Goal: Use online tool/utility: Utilize a website feature to perform a specific function

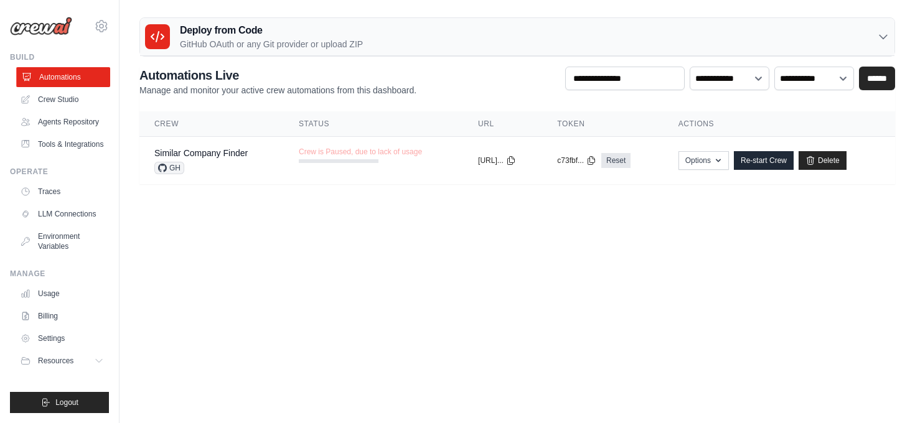
click at [57, 75] on link "Automations" at bounding box center [63, 77] width 94 height 20
click at [56, 97] on link "Crew Studio" at bounding box center [63, 100] width 94 height 20
click at [60, 98] on link "Crew Studio" at bounding box center [63, 100] width 94 height 20
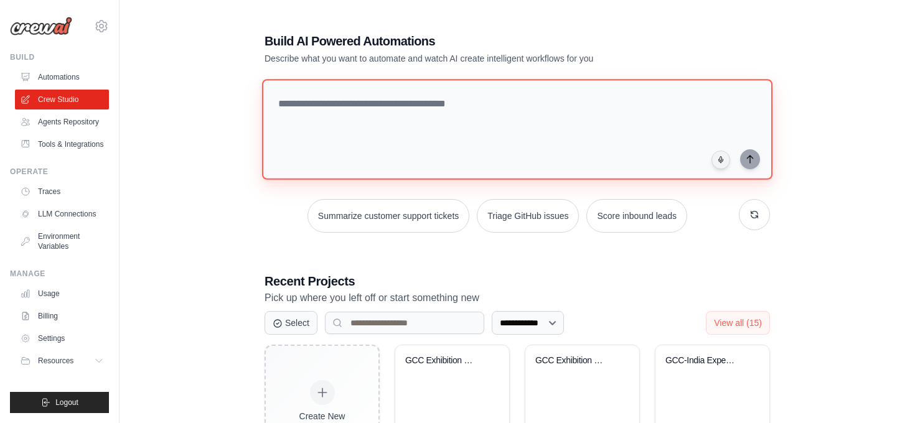
click at [319, 104] on textarea at bounding box center [517, 129] width 510 height 101
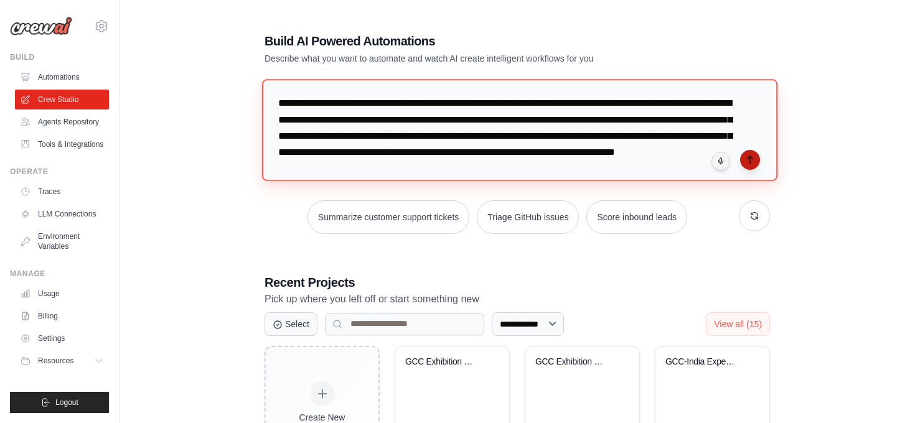
type textarea "**********"
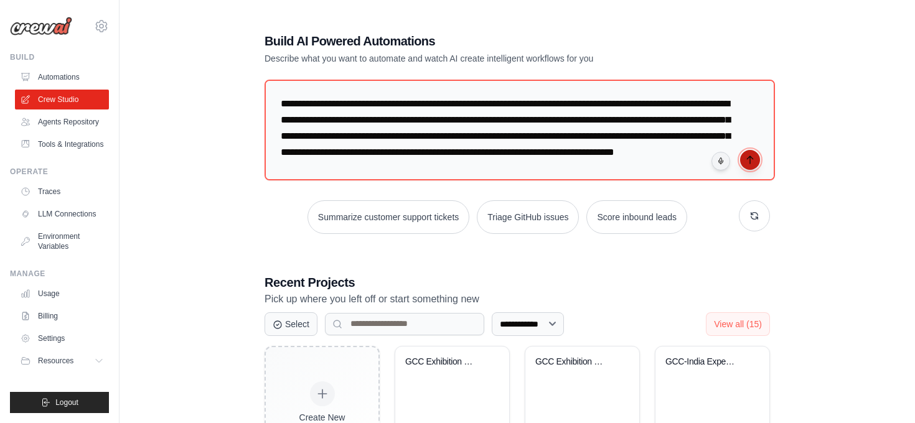
click at [749, 159] on icon "submit" at bounding box center [750, 160] width 10 height 10
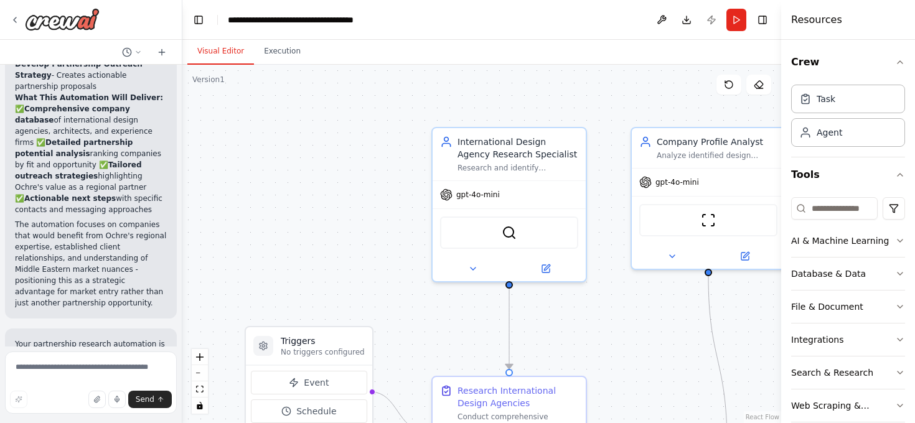
scroll to position [1281, 0]
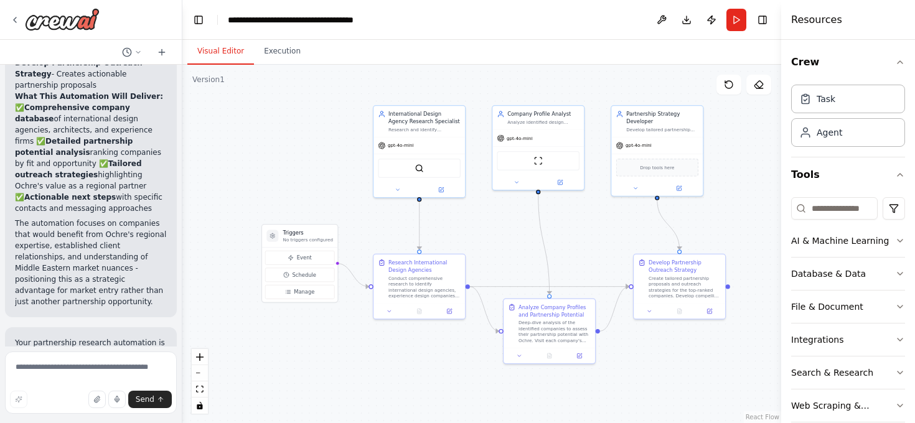
drag, startPoint x: 659, startPoint y: 236, endPoint x: 597, endPoint y: 223, distance: 62.9
click at [597, 223] on div ".deletable-edge-delete-btn { width: 20px; height: 20px; border: 0px solid #ffff…" at bounding box center [481, 244] width 599 height 358
click at [739, 22] on button "Run" at bounding box center [736, 20] width 20 height 22
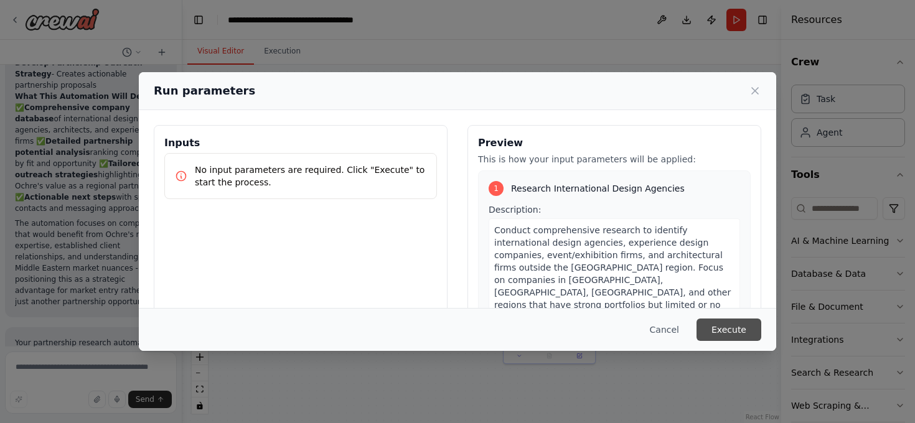
click at [728, 334] on button "Execute" at bounding box center [728, 330] width 65 height 22
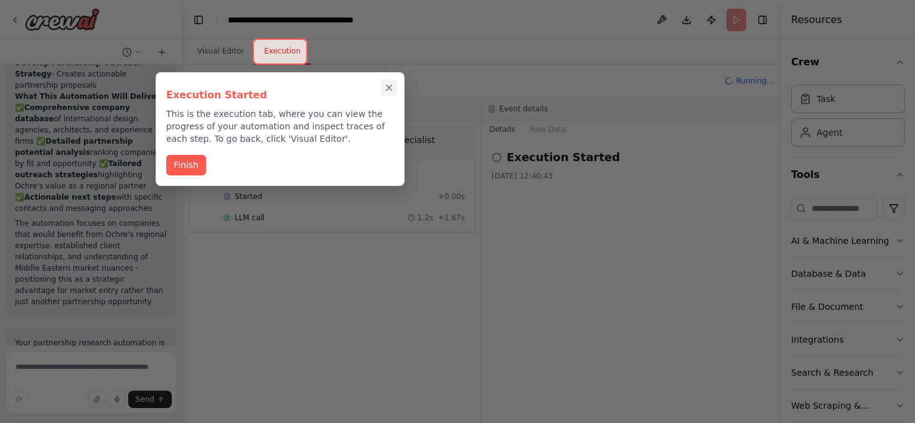
click at [391, 87] on icon "Close walkthrough" at bounding box center [388, 87] width 11 height 11
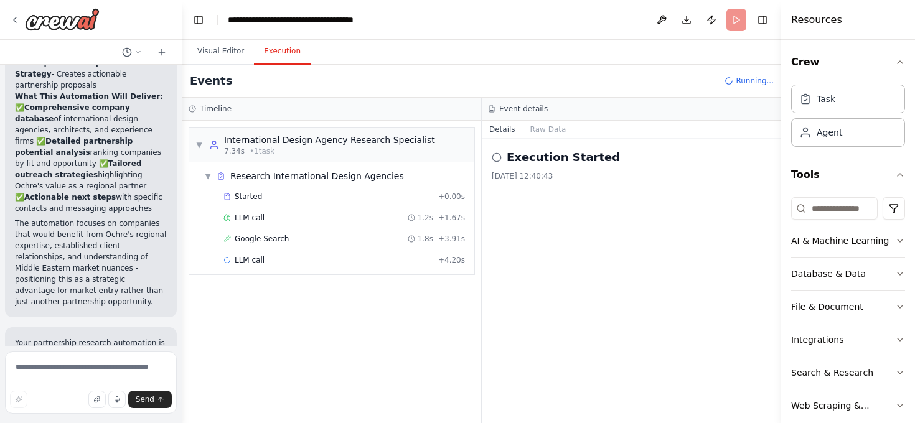
click at [288, 51] on button "Execution" at bounding box center [282, 52] width 57 height 26
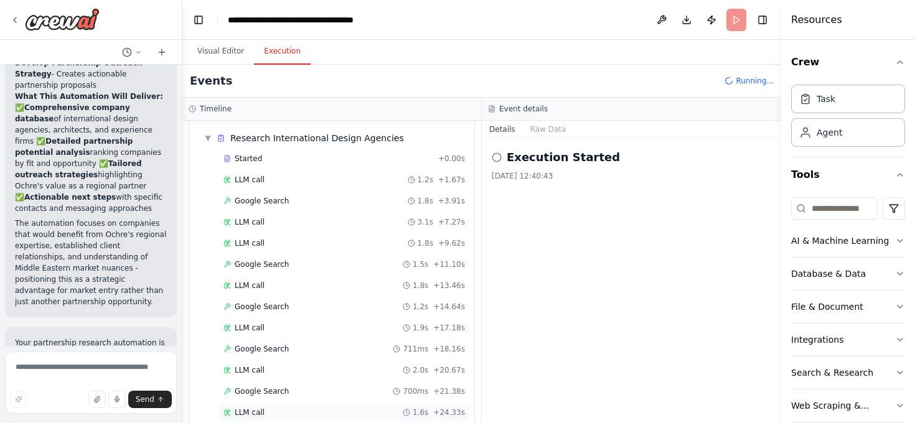
scroll to position [0, 0]
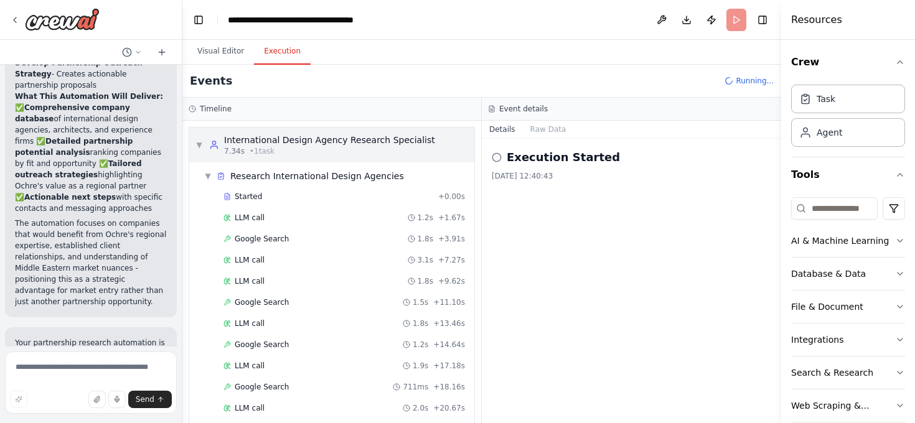
click at [199, 145] on span "▼" at bounding box center [198, 145] width 7 height 10
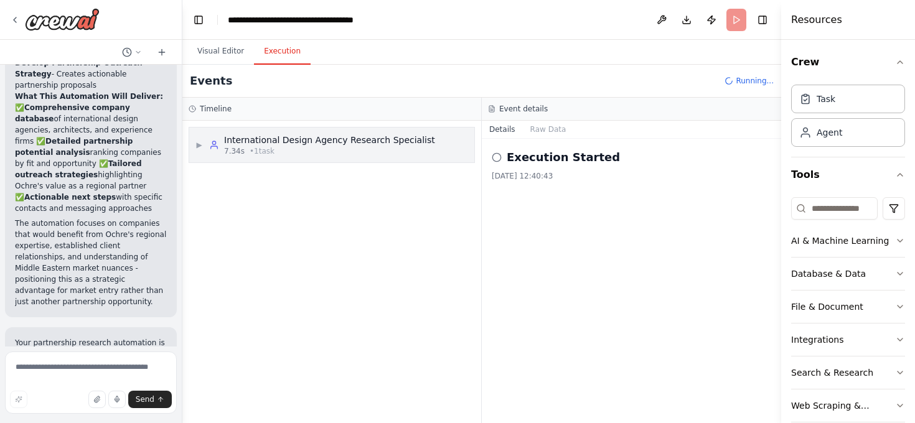
click at [200, 146] on span "▶" at bounding box center [198, 145] width 7 height 10
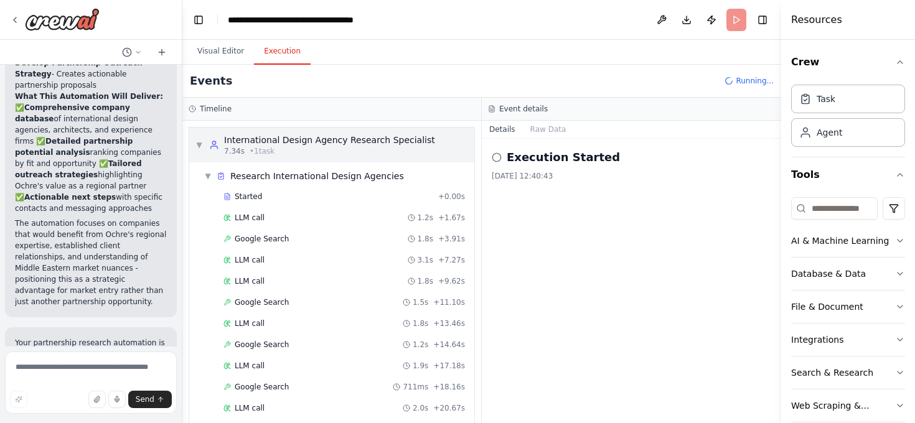
click at [313, 141] on div "International Design Agency Research Specialist" at bounding box center [329, 140] width 211 height 12
click at [314, 141] on div "International Design Agency Research Specialist" at bounding box center [329, 140] width 211 height 12
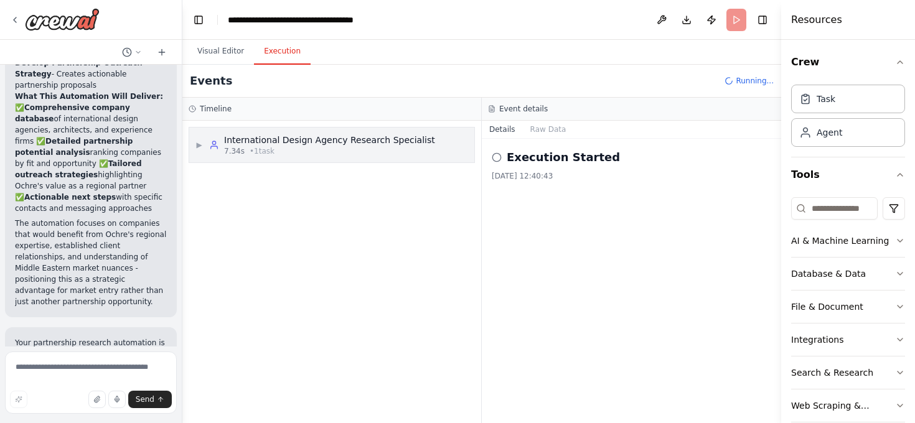
click at [314, 141] on div "International Design Agency Research Specialist" at bounding box center [329, 140] width 211 height 12
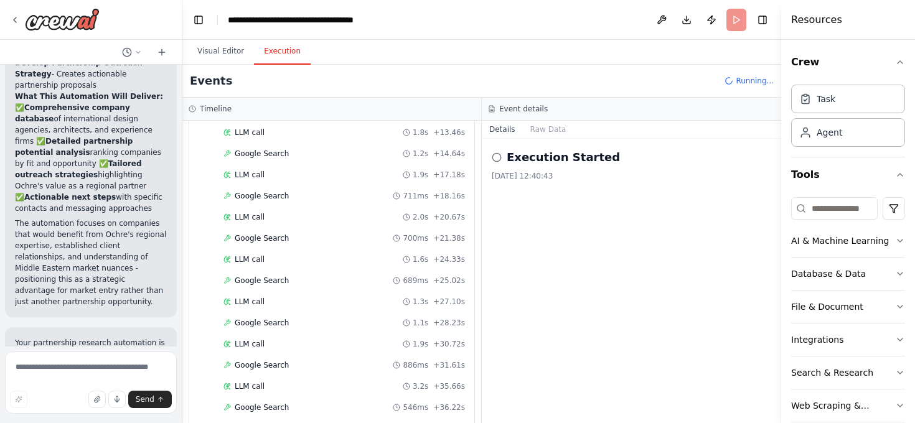
scroll to position [225, 0]
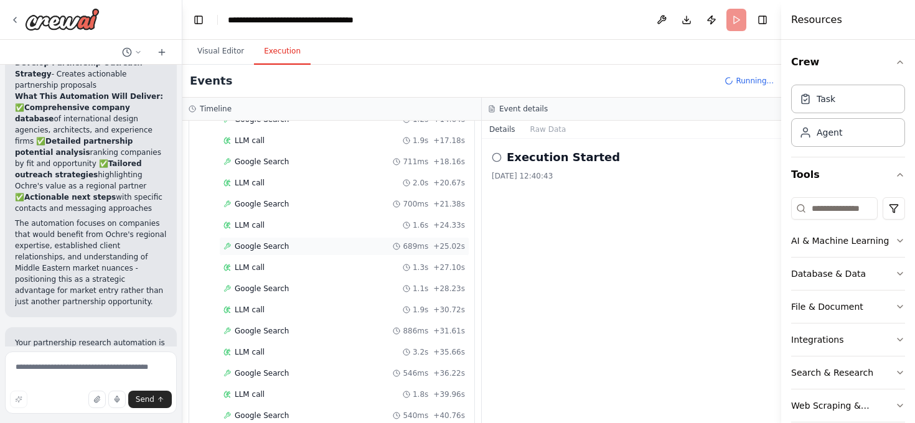
click at [294, 241] on div "Google Search 689ms + 25.02s" at bounding box center [343, 246] width 241 height 10
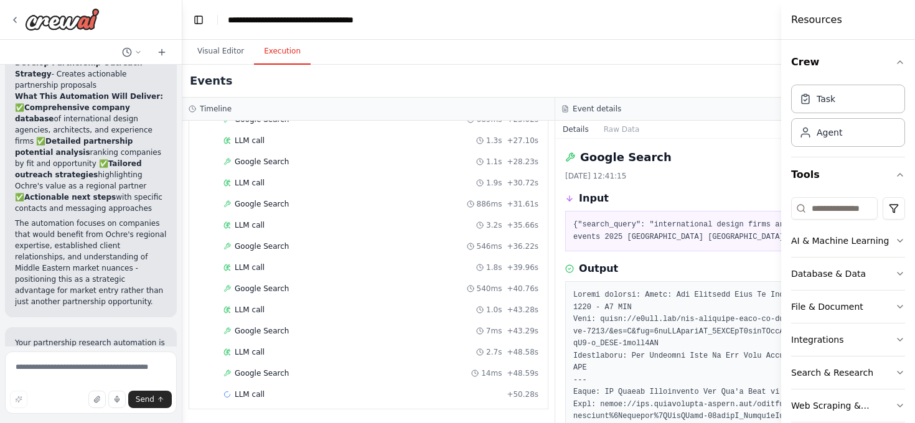
scroll to position [373, 0]
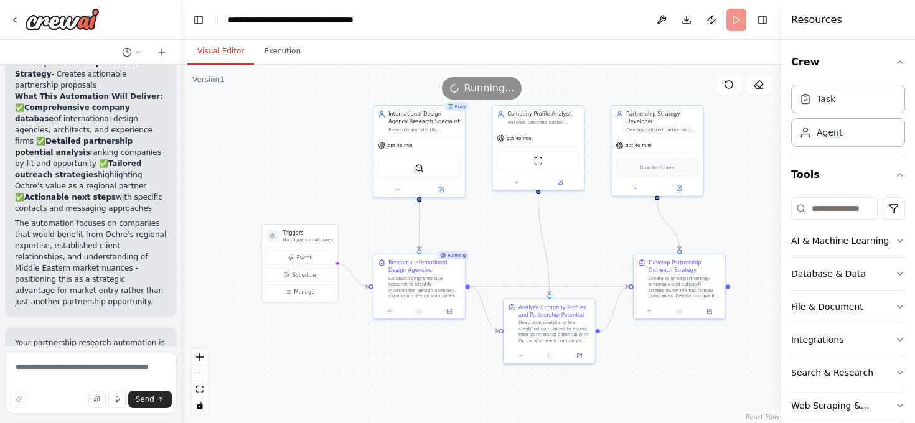
click at [240, 47] on button "Visual Editor" at bounding box center [220, 52] width 67 height 26
click at [281, 54] on button "Execution" at bounding box center [282, 52] width 57 height 26
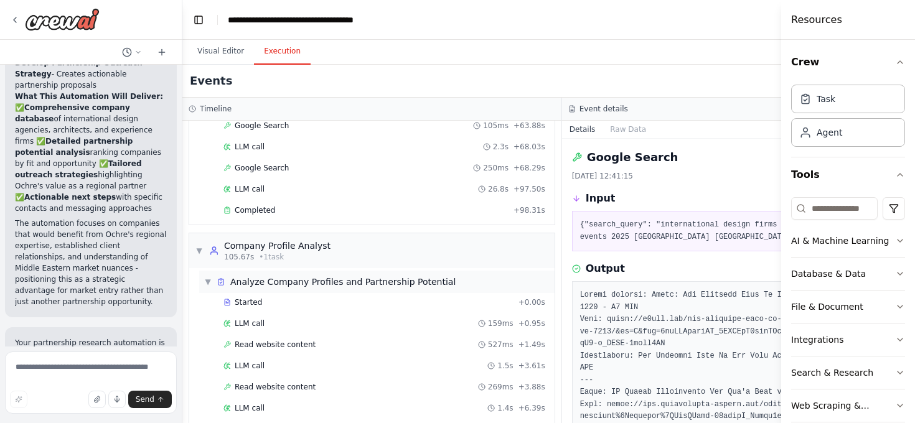
scroll to position [810, 0]
click at [262, 208] on span "Completed" at bounding box center [255, 212] width 40 height 10
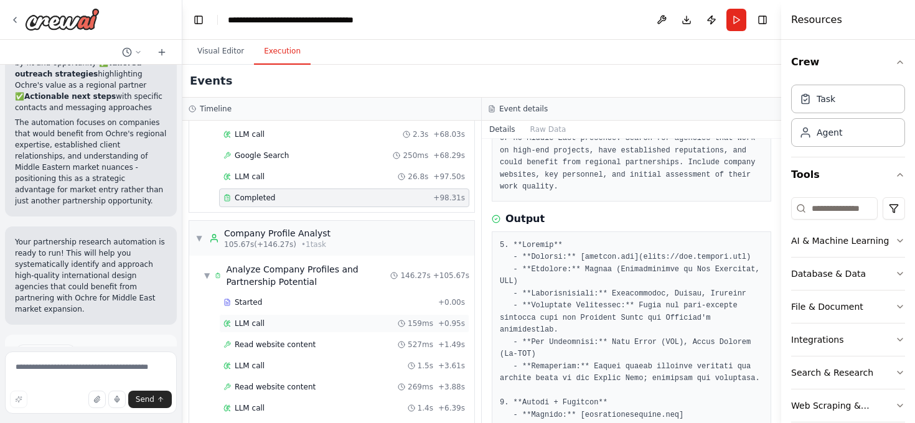
scroll to position [1078, 0]
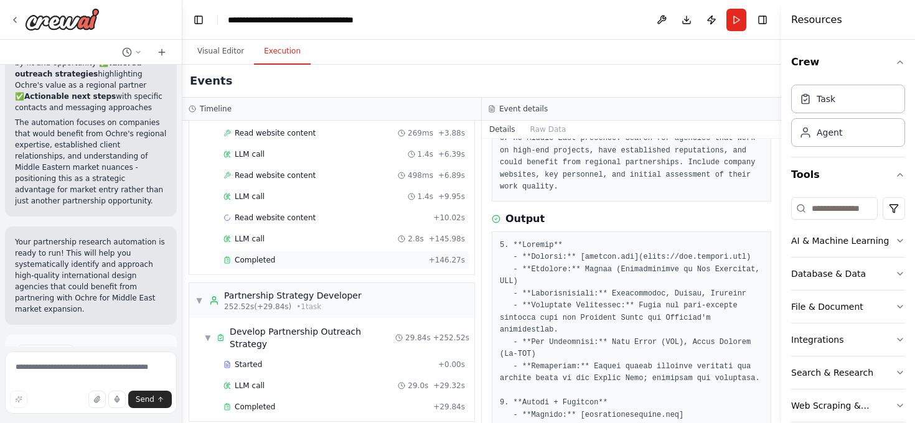
click at [277, 259] on div "Completed" at bounding box center [323, 260] width 200 height 10
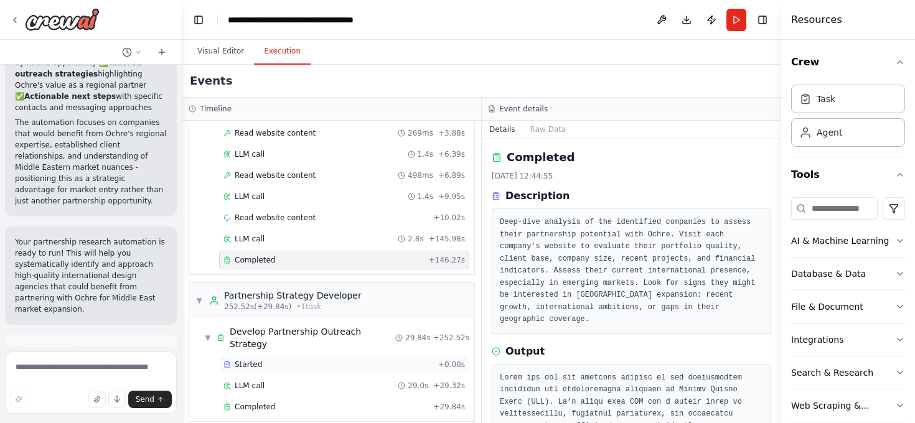
scroll to position [1074, 0]
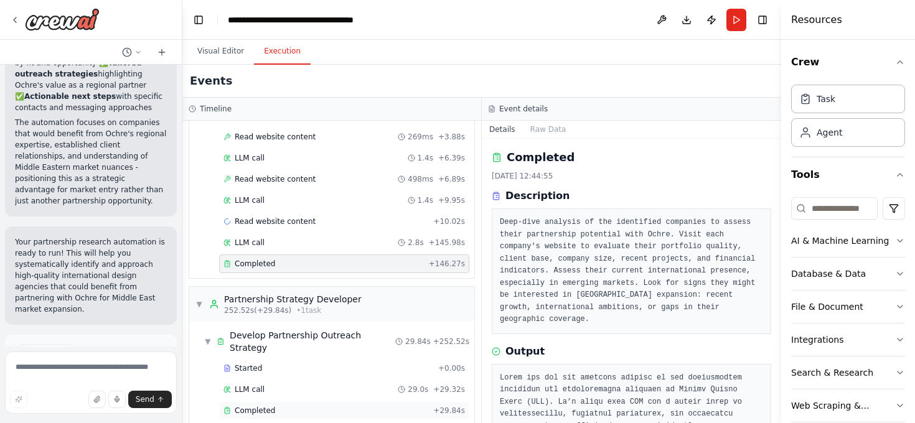
drag, startPoint x: 295, startPoint y: 397, endPoint x: 307, endPoint y: 398, distance: 12.5
click at [295, 406] on div "Completed" at bounding box center [325, 411] width 205 height 10
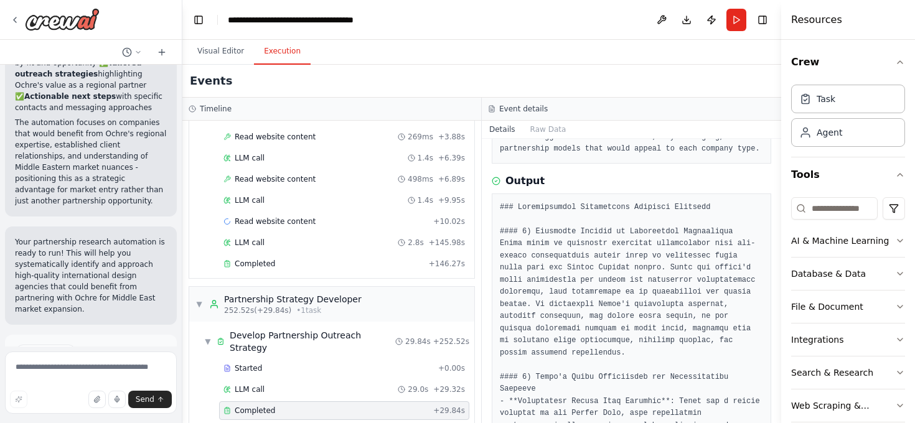
scroll to position [0, 0]
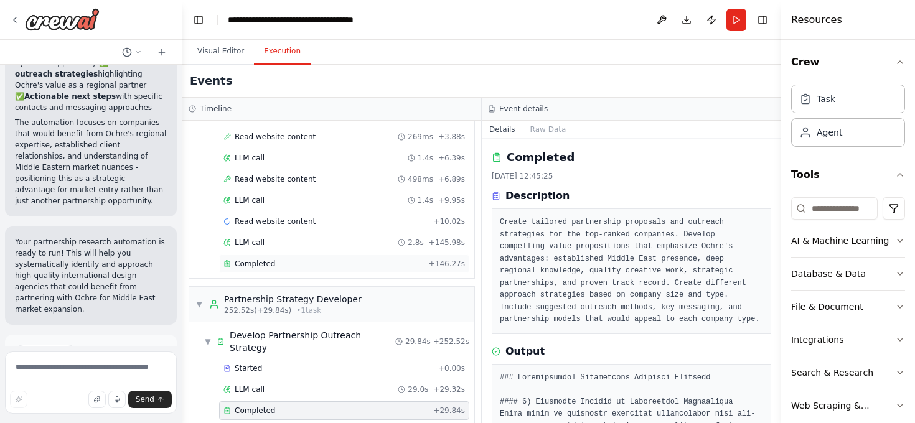
click at [281, 271] on div "Completed + 146.27s" at bounding box center [344, 264] width 250 height 19
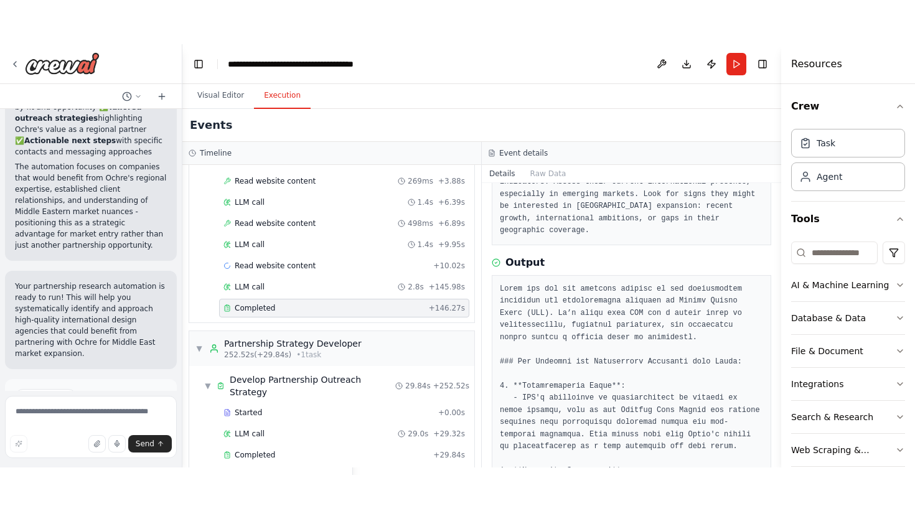
scroll to position [143, 0]
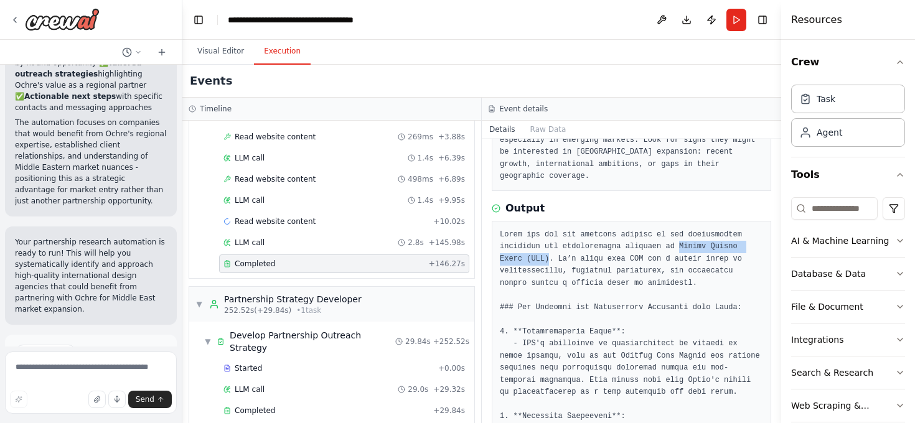
drag, startPoint x: 681, startPoint y: 247, endPoint x: 547, endPoint y: 262, distance: 134.6
copy pre "Bjarke Ingels Group (BIG)"
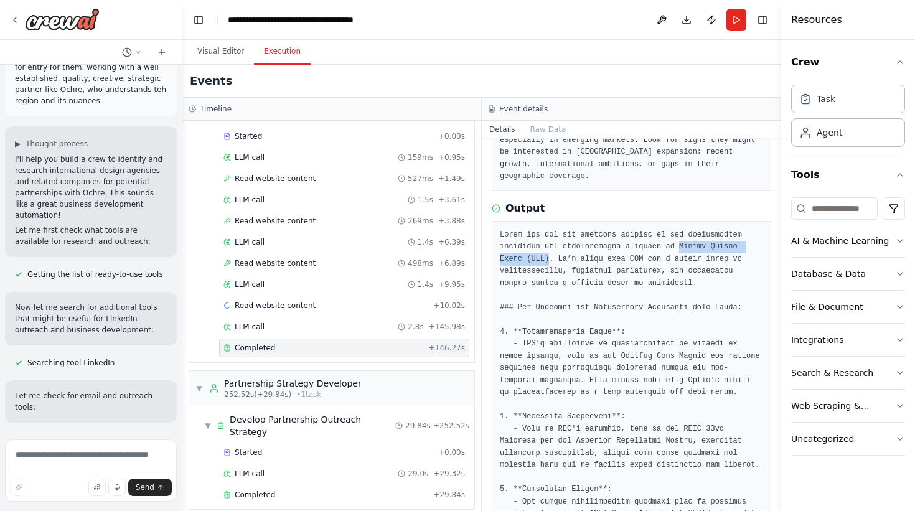
scroll to position [0, 0]
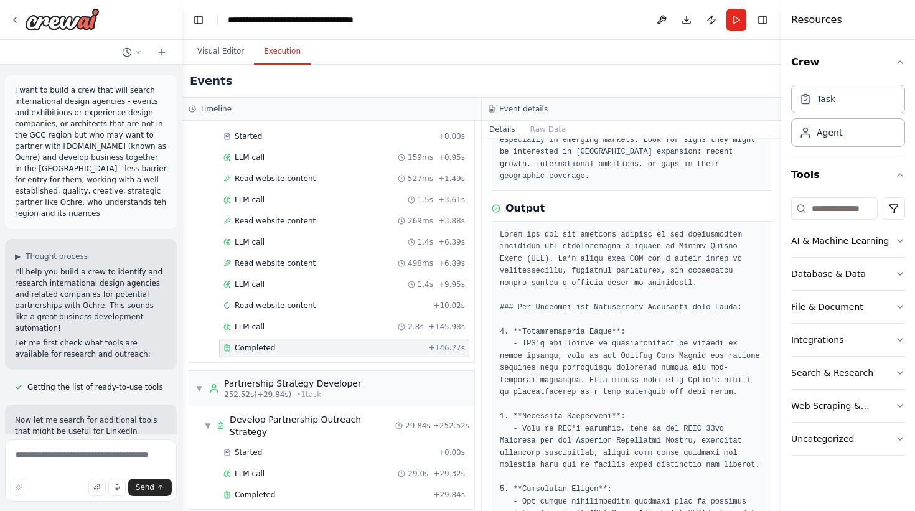
click at [62, 125] on p "i want to build a crew that will search international design agencies - events …" at bounding box center [91, 152] width 152 height 134
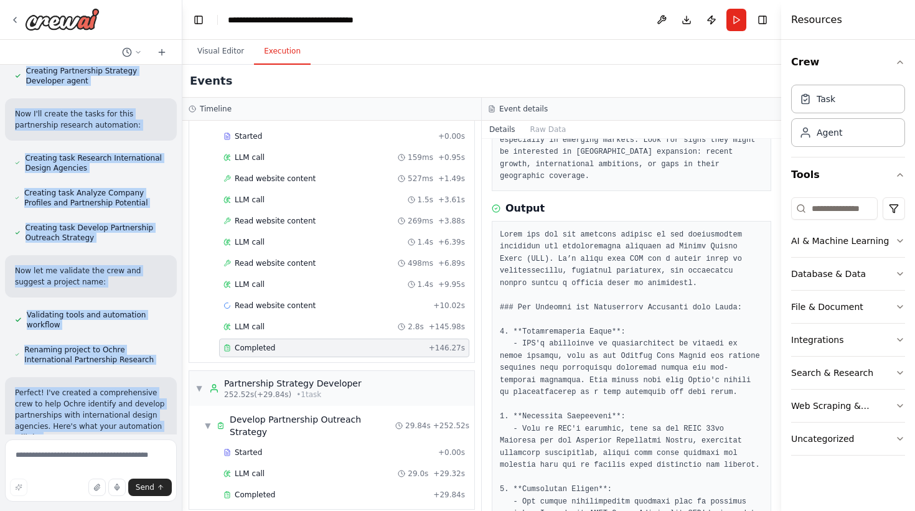
scroll to position [1294, 0]
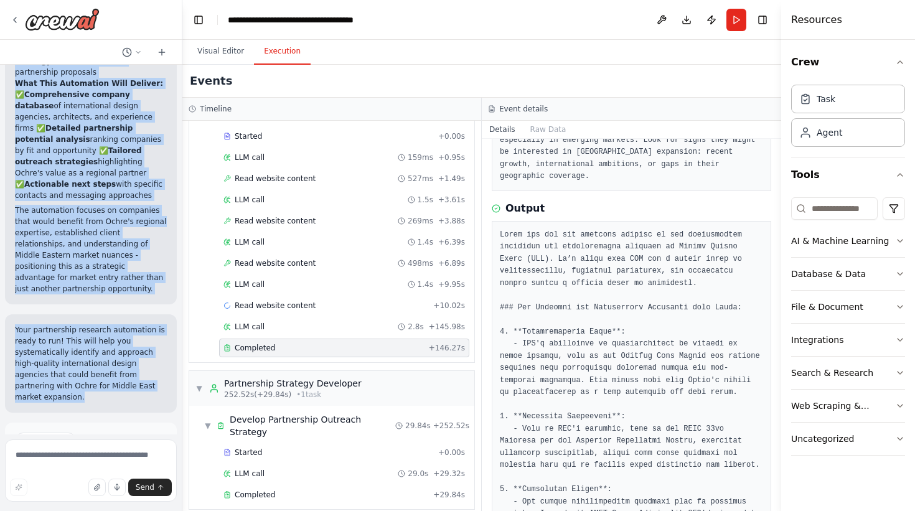
drag, startPoint x: 16, startPoint y: 90, endPoint x: 155, endPoint y: 311, distance: 261.8
click at [155, 311] on div "i want to build a crew that will search international design agencies - events …" at bounding box center [91, 250] width 182 height 370
copy div "want to build a crew that will search international design agencies - events an…"
